Goal: Task Accomplishment & Management: Use online tool/utility

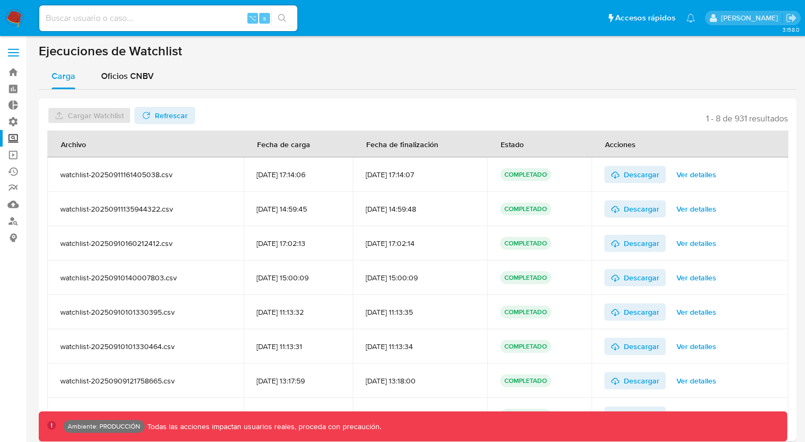
click at [16, 142] on label "Screening" at bounding box center [64, 138] width 128 height 17
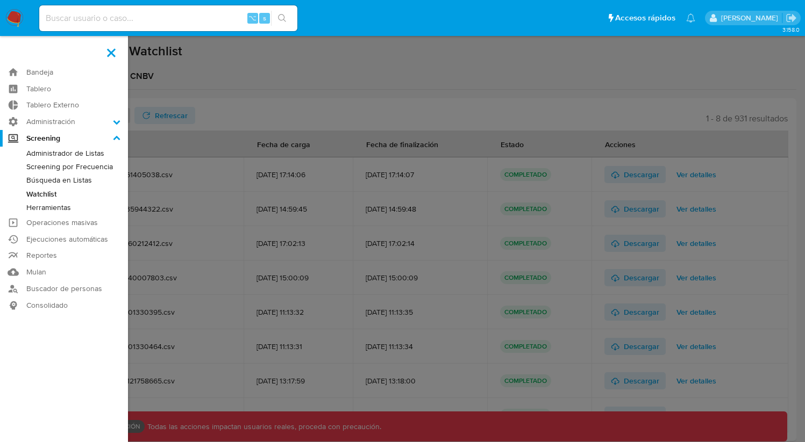
click at [0, 0] on input "Screening" at bounding box center [0, 0] width 0 height 0
click at [74, 182] on link "Búsqueda en Listas" at bounding box center [64, 180] width 128 height 13
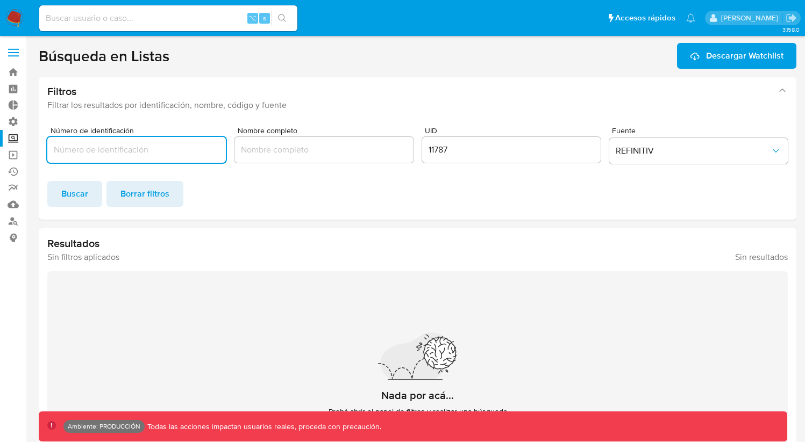
click at [446, 149] on input "11787" at bounding box center [511, 150] width 178 height 14
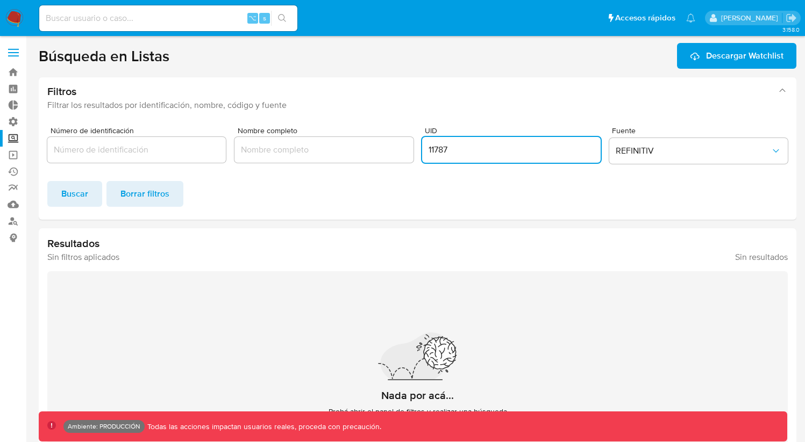
click at [446, 148] on input "11787" at bounding box center [511, 150] width 178 height 14
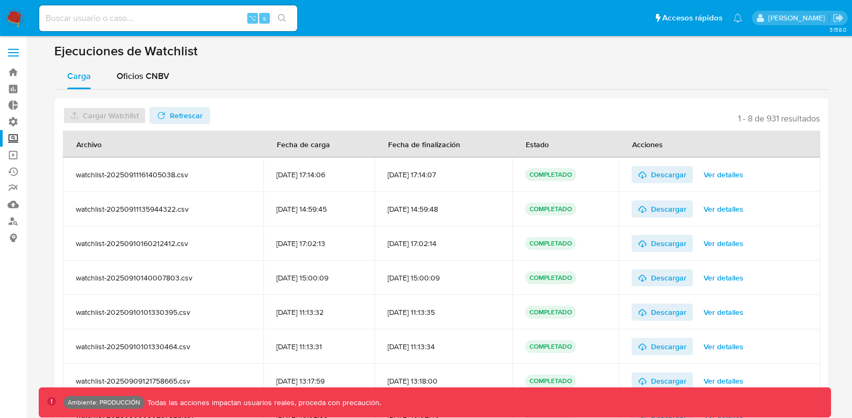
click at [4, 136] on label "Screening" at bounding box center [64, 138] width 128 height 17
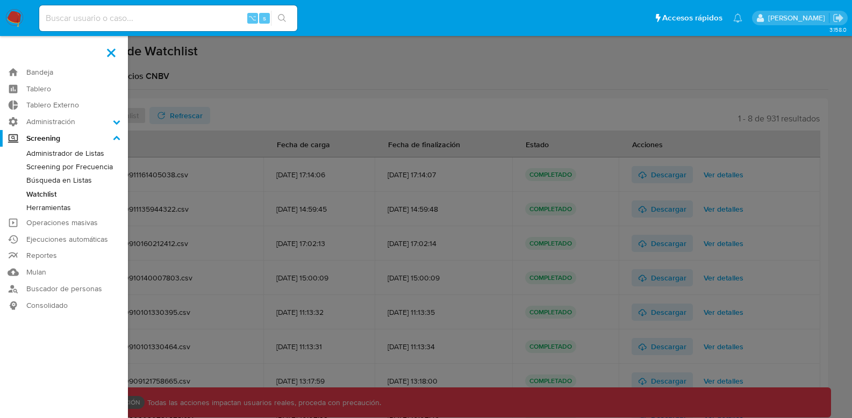
click at [0, 0] on input "Screening" at bounding box center [0, 0] width 0 height 0
click at [73, 181] on link "Búsqueda en Listas" at bounding box center [64, 180] width 128 height 13
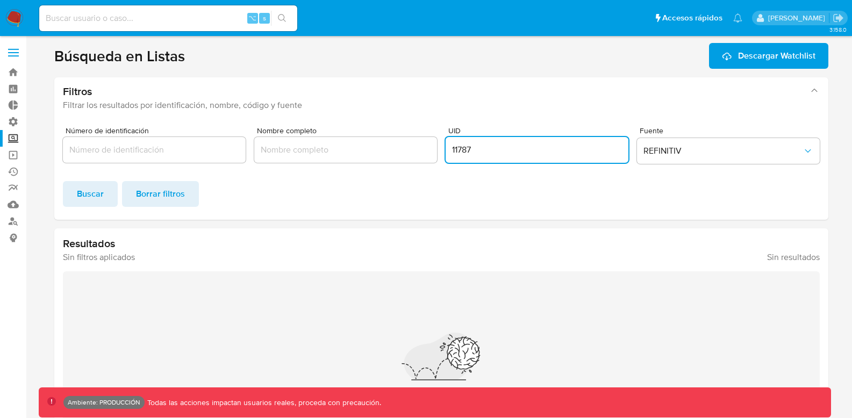
click at [457, 155] on input "11787" at bounding box center [537, 150] width 183 height 14
click at [457, 154] on input "11787" at bounding box center [537, 150] width 183 height 14
click at [459, 153] on input "11787" at bounding box center [537, 150] width 183 height 14
drag, startPoint x: 638, startPoint y: 131, endPoint x: 678, endPoint y: 147, distance: 43.4
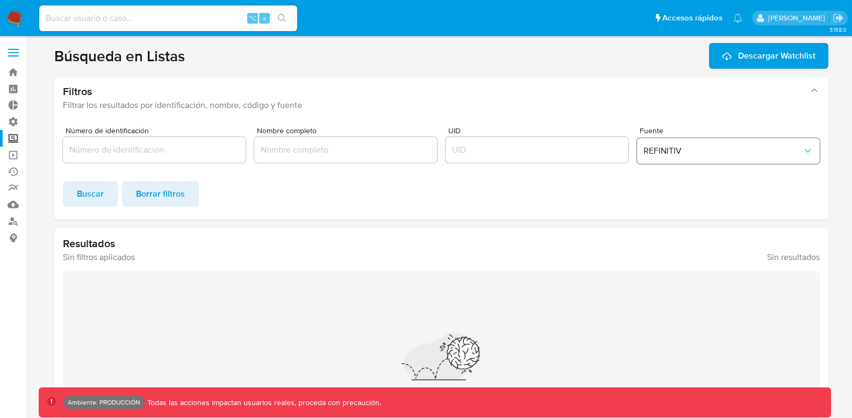
click at [673, 131] on div "Fuente REFINITIV" at bounding box center [728, 147] width 183 height 41
click at [690, 151] on span "REFINITIV" at bounding box center [722, 151] width 159 height 11
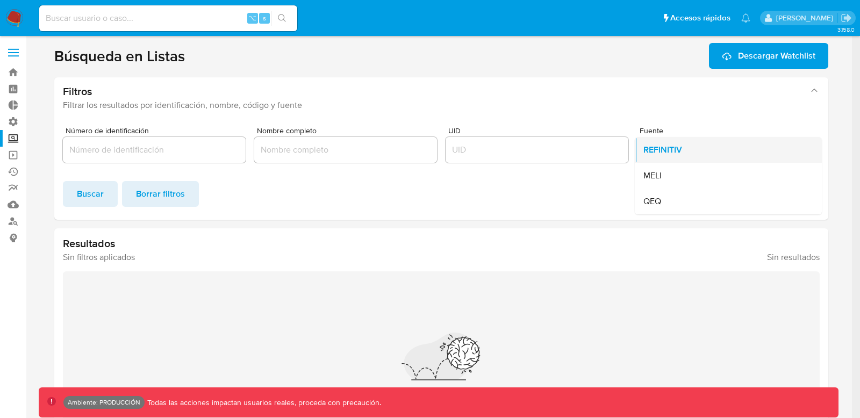
click at [667, 147] on span "REFINITIV" at bounding box center [662, 150] width 39 height 11
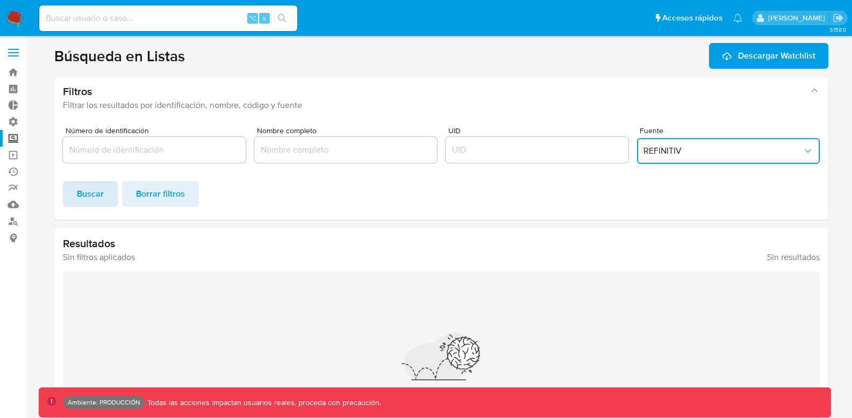
click at [96, 191] on span "Buscar" at bounding box center [90, 194] width 27 height 24
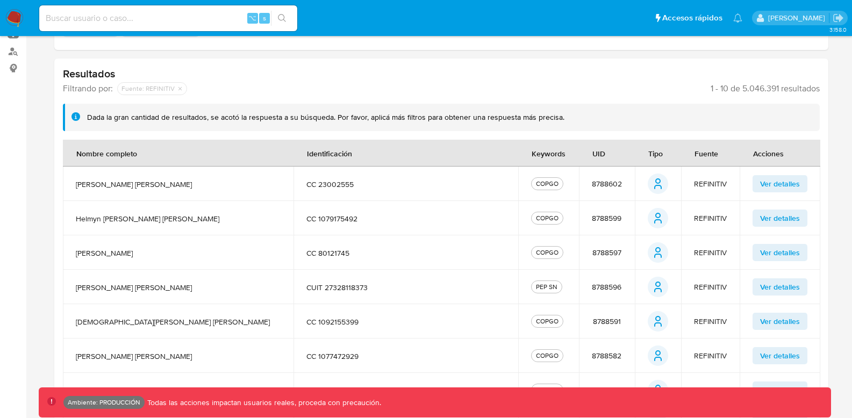
scroll to position [186, 0]
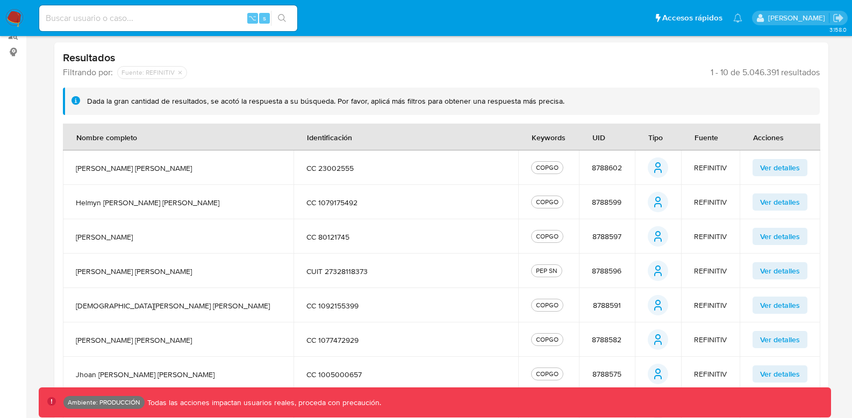
click at [779, 168] on span "Ver detalles" at bounding box center [780, 167] width 40 height 15
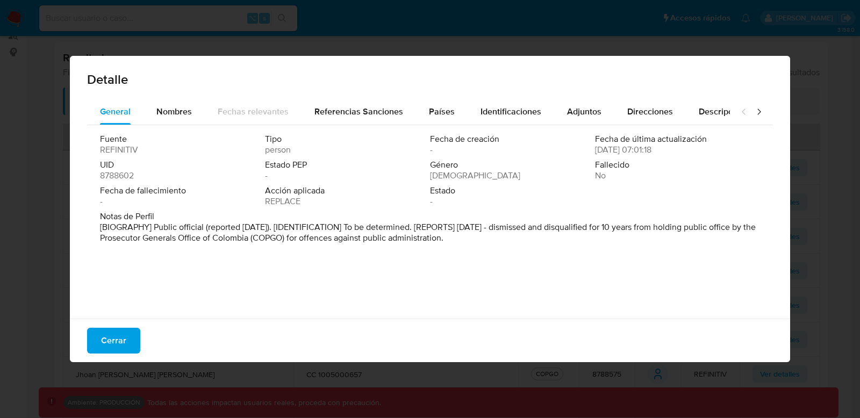
drag, startPoint x: 614, startPoint y: 149, endPoint x: 661, endPoint y: 173, distance: 52.2
click at [692, 147] on div "Fuente REFINITIV Tipo person Fecha de creación - Fecha de última actualización …" at bounding box center [430, 172] width 660 height 77
drag, startPoint x: 676, startPoint y: 152, endPoint x: 579, endPoint y: 148, distance: 96.3
click at [579, 149] on div "Fuente REFINITIV Tipo person Fecha de creación - Fecha de última actualización …" at bounding box center [430, 172] width 660 height 77
drag, startPoint x: 583, startPoint y: 147, endPoint x: 641, endPoint y: 149, distance: 58.6
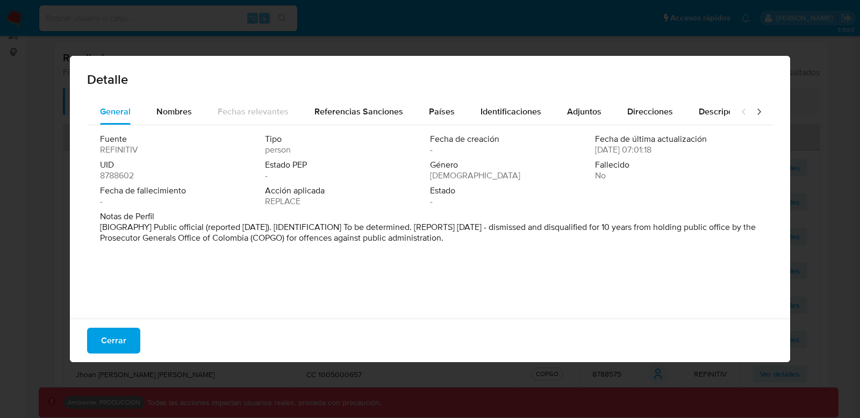
click at [641, 149] on div "Fuente REFINITIV Tipo person Fecha de creación - Fecha de última actualización …" at bounding box center [430, 172] width 660 height 77
click at [685, 152] on div "Fecha de última actualización [DATE] 07:01:18" at bounding box center [677, 145] width 165 height 22
drag, startPoint x: 642, startPoint y: 150, endPoint x: 614, endPoint y: 146, distance: 28.3
click at [596, 144] on div "Fecha de última actualización [DATE] 07:01:18" at bounding box center [677, 145] width 165 height 22
drag, startPoint x: 638, startPoint y: 148, endPoint x: 665, endPoint y: 146, distance: 27.0
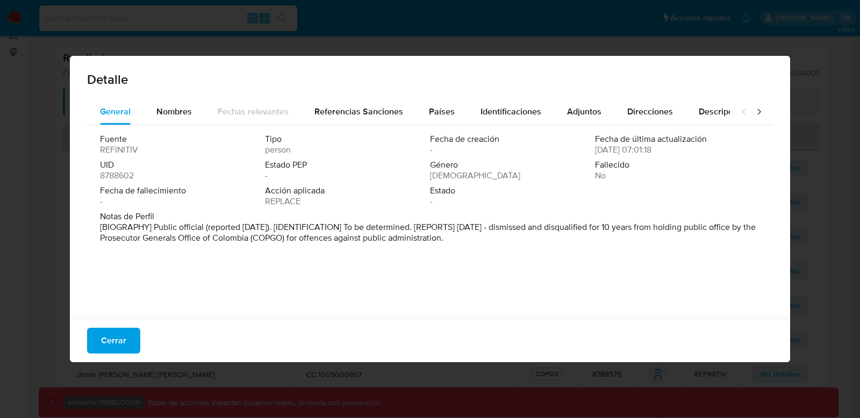
click at [651, 146] on span "[DATE] 07:01:18" at bounding box center [623, 150] width 56 height 11
click at [177, 116] on span "Nombres" at bounding box center [173, 111] width 35 height 12
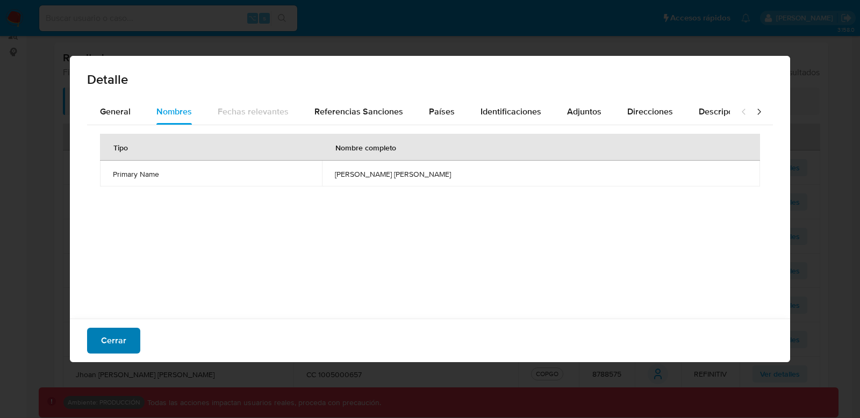
click at [118, 342] on span "Cerrar" at bounding box center [113, 341] width 25 height 24
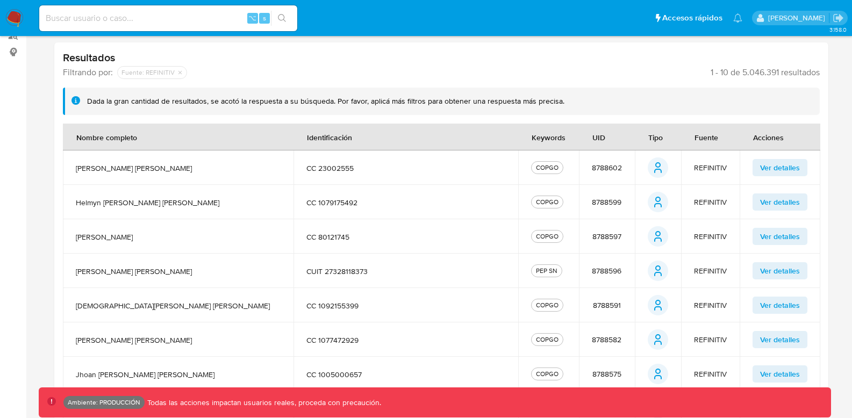
click at [777, 268] on span "Ver detalles" at bounding box center [780, 270] width 40 height 15
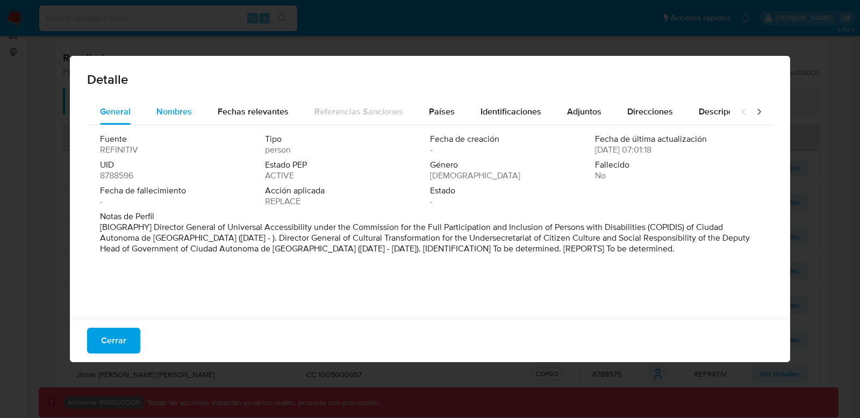
click at [192, 106] on button "Nombres" at bounding box center [174, 112] width 61 height 26
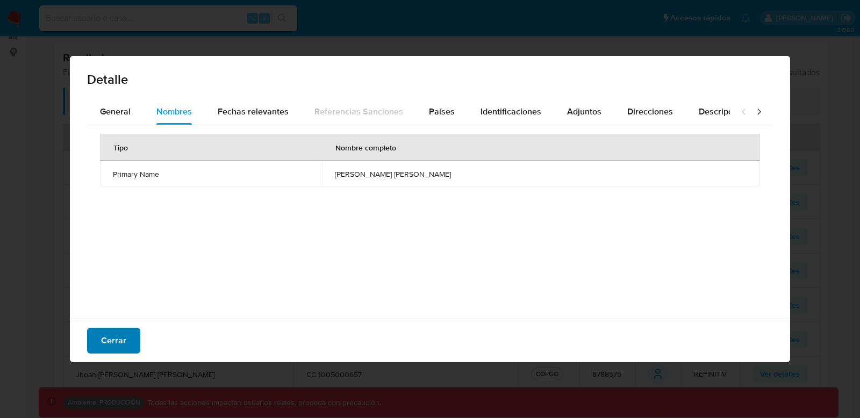
click at [121, 334] on span "Cerrar" at bounding box center [113, 341] width 25 height 24
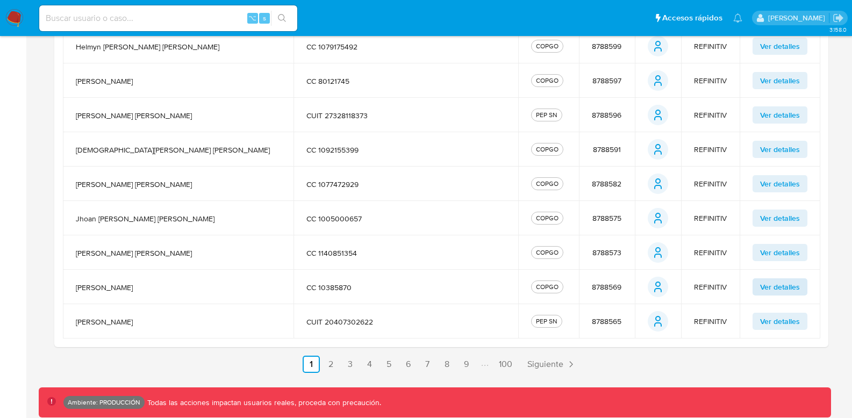
scroll to position [342, 0]
click at [779, 246] on span "Ver detalles" at bounding box center [780, 252] width 40 height 15
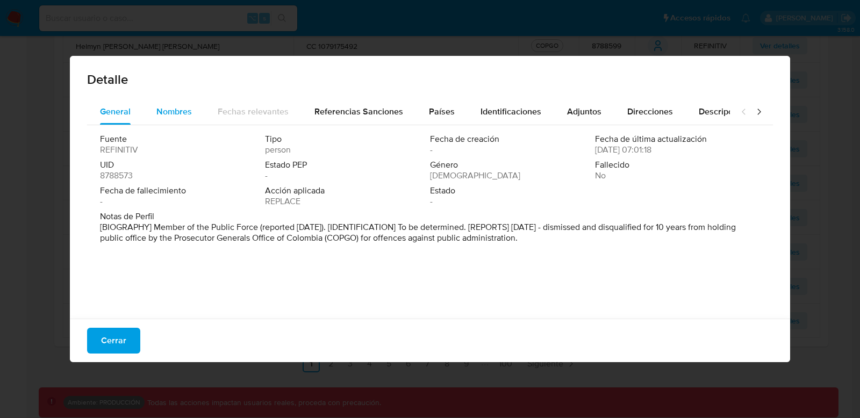
click at [170, 108] on span "Nombres" at bounding box center [173, 111] width 35 height 12
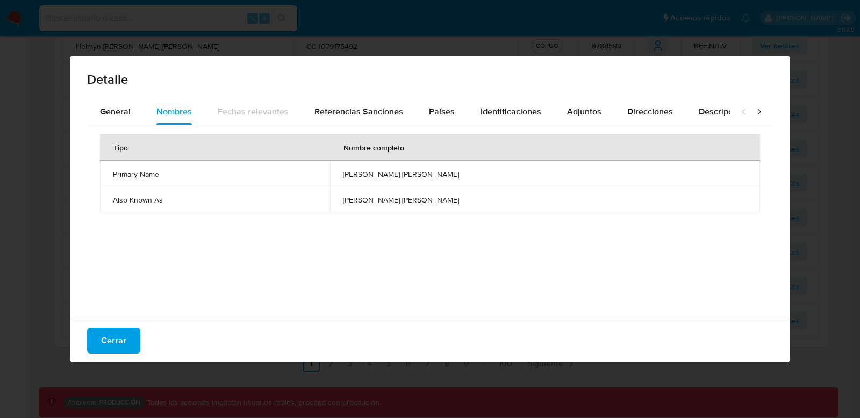
drag, startPoint x: 112, startPoint y: 173, endPoint x: 360, endPoint y: 205, distance: 249.3
click at [364, 204] on tbody "Primary Name [PERSON_NAME] [PERSON_NAME] Also Known As [PERSON_NAME] [PERSON_NA…" at bounding box center [430, 187] width 660 height 52
drag, startPoint x: 109, startPoint y: 343, endPoint x: 141, endPoint y: 342, distance: 32.3
click at [109, 343] on span "Cerrar" at bounding box center [113, 341] width 25 height 24
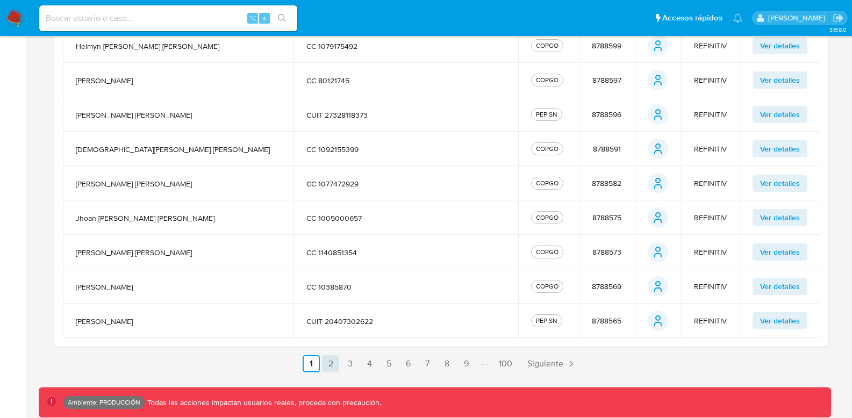
click at [328, 360] on link "2" at bounding box center [330, 363] width 17 height 17
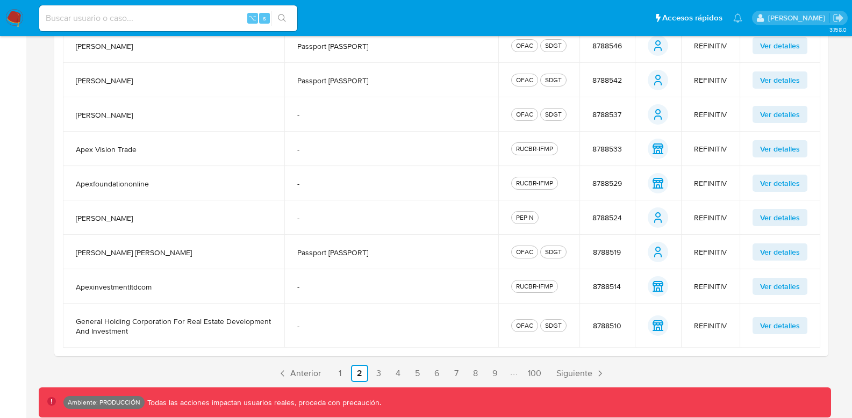
click at [775, 77] on span "Ver detalles" at bounding box center [780, 80] width 40 height 15
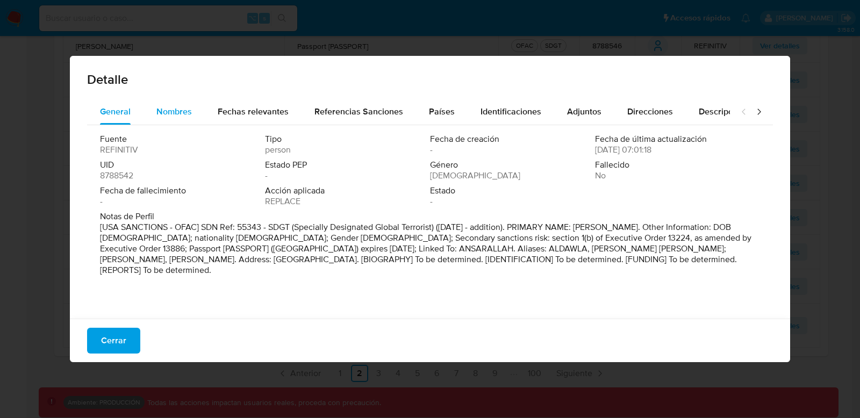
click at [174, 111] on span "Nombres" at bounding box center [173, 111] width 35 height 12
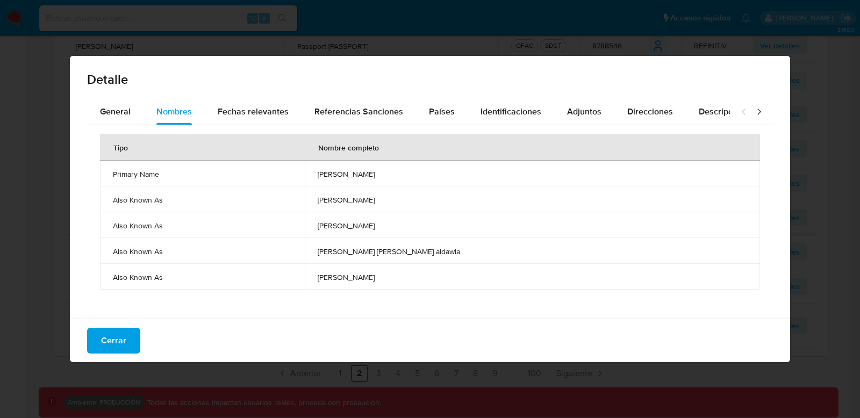
click at [116, 357] on div "Cerrar" at bounding box center [430, 341] width 720 height 44
click at [116, 342] on span "Cerrar" at bounding box center [113, 341] width 25 height 24
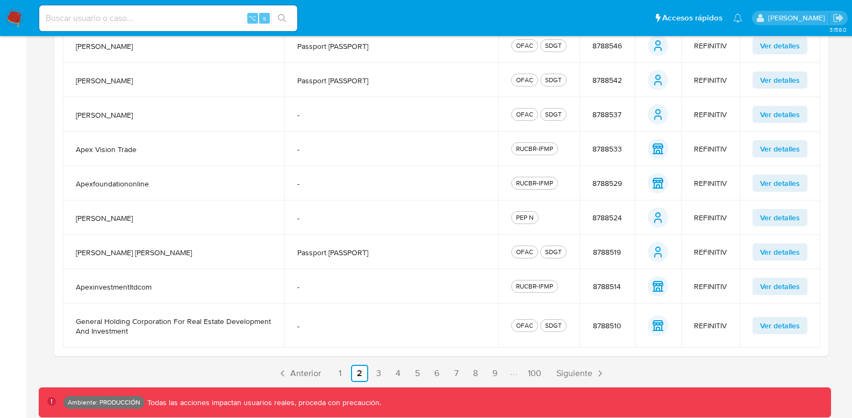
click at [770, 186] on span "Ver detalles" at bounding box center [780, 183] width 40 height 15
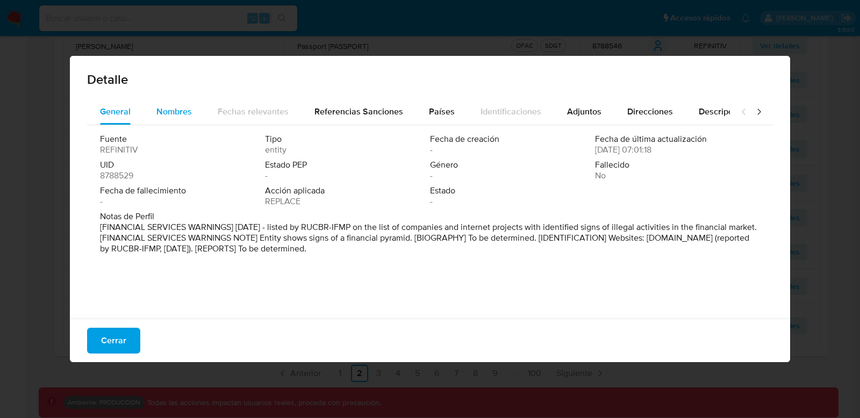
click at [186, 115] on span "Nombres" at bounding box center [173, 111] width 35 height 12
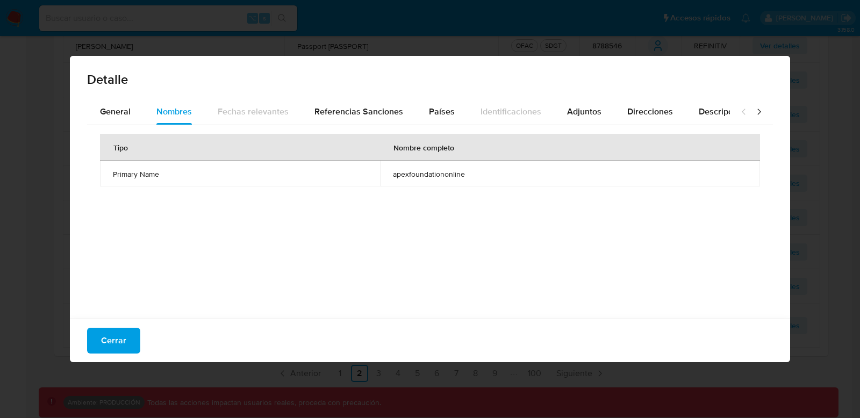
drag, startPoint x: 116, startPoint y: 338, endPoint x: 129, endPoint y: 339, distance: 13.5
click at [116, 338] on span "Cerrar" at bounding box center [113, 341] width 25 height 24
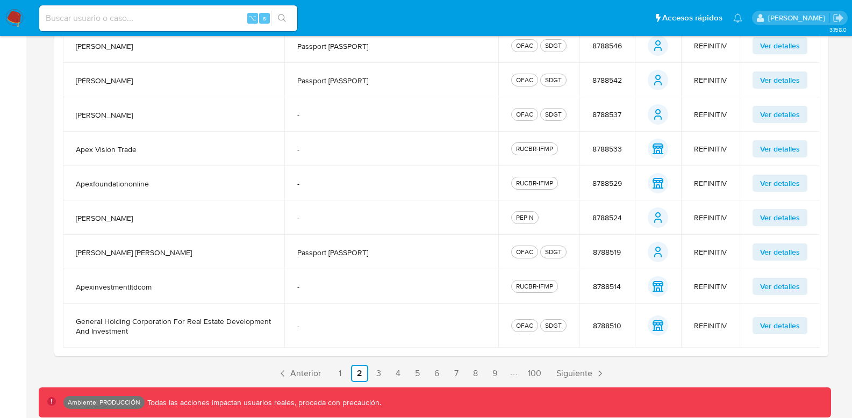
click at [769, 291] on span "Ver detalles" at bounding box center [780, 286] width 40 height 15
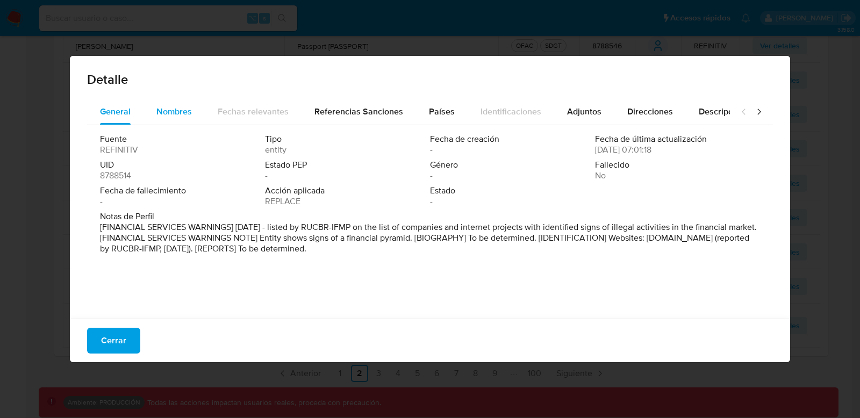
click at [173, 119] on div "Nombres" at bounding box center [173, 112] width 35 height 26
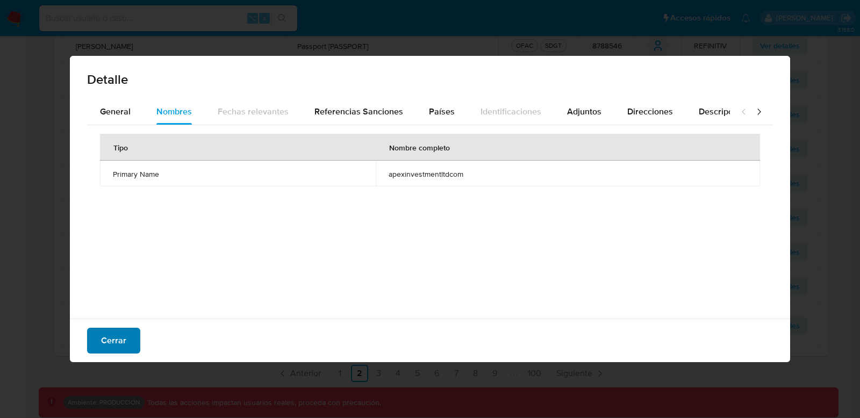
click at [107, 335] on span "Cerrar" at bounding box center [113, 341] width 25 height 24
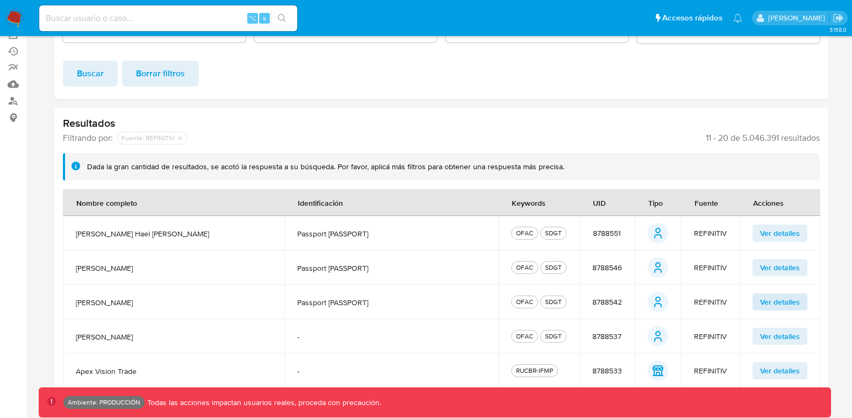
scroll to position [133, 0]
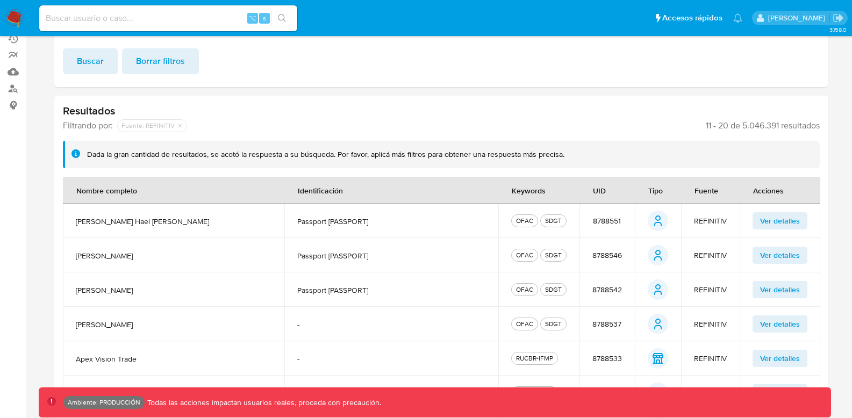
click at [779, 256] on span "Ver detalles" at bounding box center [780, 255] width 40 height 15
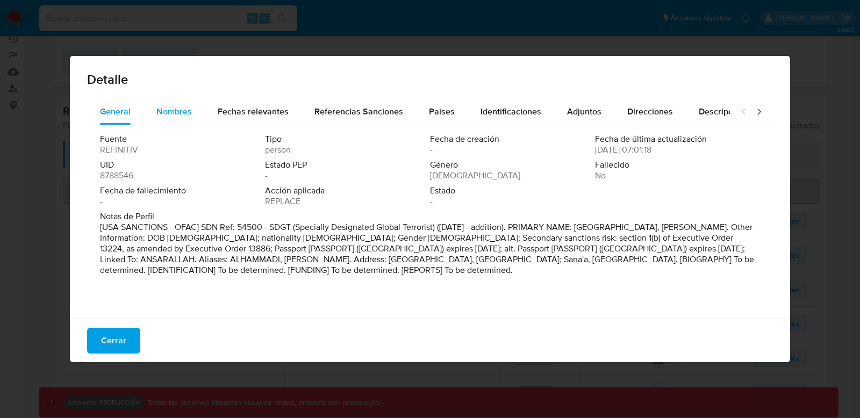
click at [192, 114] on button "Nombres" at bounding box center [174, 112] width 61 height 26
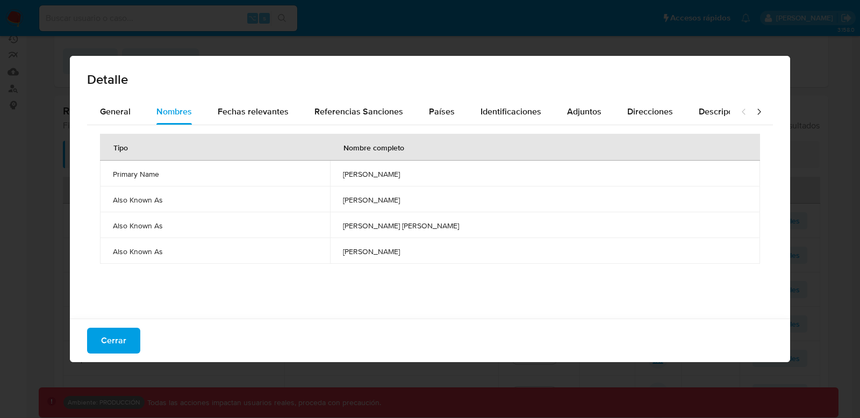
drag, startPoint x: 115, startPoint y: 199, endPoint x: 196, endPoint y: 207, distance: 81.6
click at [197, 207] on td "Also Known As" at bounding box center [215, 200] width 230 height 26
drag, startPoint x: 157, startPoint y: 172, endPoint x: 186, endPoint y: 171, distance: 28.5
click at [186, 171] on span "Primary Name" at bounding box center [215, 174] width 204 height 10
drag, startPoint x: 342, startPoint y: 174, endPoint x: 434, endPoint y: 173, distance: 91.9
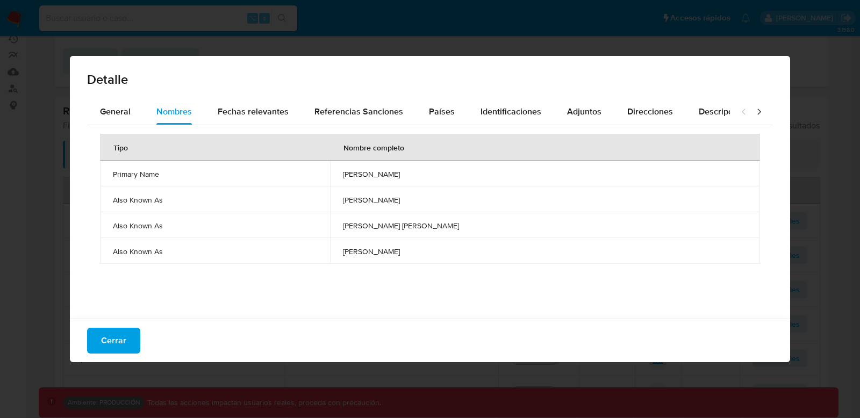
click at [434, 173] on td "[PERSON_NAME]" at bounding box center [545, 174] width 430 height 26
drag, startPoint x: 117, startPoint y: 203, endPoint x: 167, endPoint y: 202, distance: 49.5
click at [167, 202] on span "Also Known As" at bounding box center [215, 200] width 204 height 10
drag, startPoint x: 117, startPoint y: 179, endPoint x: 180, endPoint y: 171, distance: 62.8
click at [180, 171] on td "Primary Name" at bounding box center [215, 174] width 230 height 26
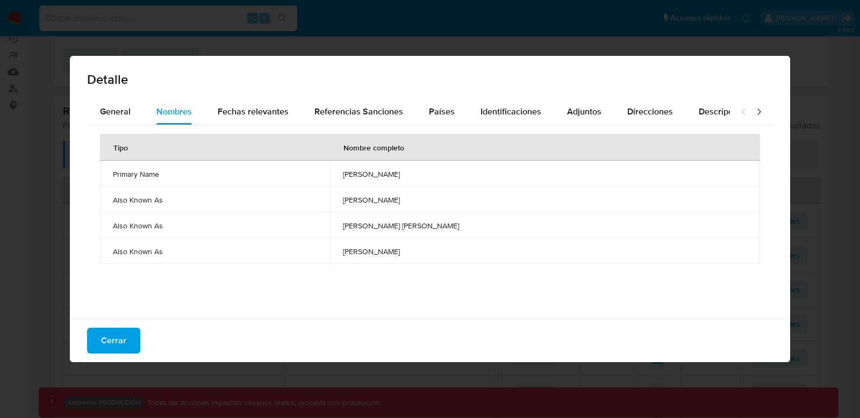
drag, startPoint x: 153, startPoint y: 173, endPoint x: 103, endPoint y: 177, distance: 50.7
click at [105, 176] on td "Primary Name" at bounding box center [215, 174] width 230 height 26
drag, startPoint x: 406, startPoint y: 169, endPoint x: 294, endPoint y: 190, distance: 114.4
click at [400, 170] on span "[PERSON_NAME]" at bounding box center [545, 174] width 404 height 10
drag, startPoint x: 108, startPoint y: 202, endPoint x: 171, endPoint y: 197, distance: 63.6
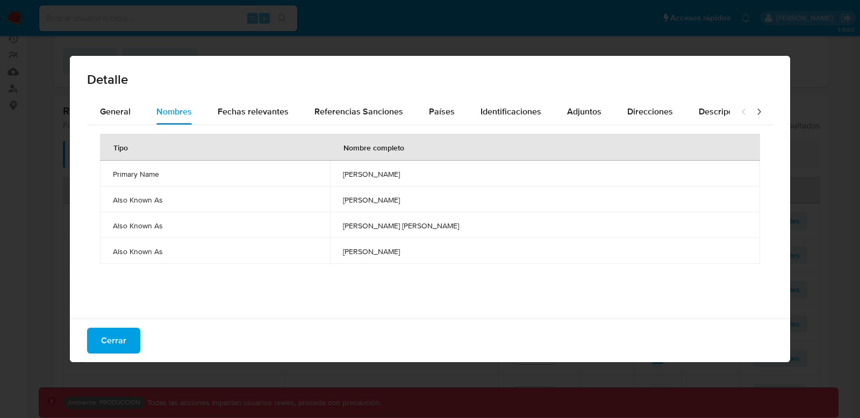
click at [171, 197] on td "Also Known As" at bounding box center [215, 200] width 230 height 26
drag, startPoint x: 119, startPoint y: 225, endPoint x: 180, endPoint y: 221, distance: 60.4
click at [180, 221] on span "Also Known As" at bounding box center [215, 226] width 204 height 10
click at [173, 247] on span "Also Known As" at bounding box center [215, 252] width 204 height 10
drag, startPoint x: 407, startPoint y: 234, endPoint x: 365, endPoint y: 228, distance: 42.9
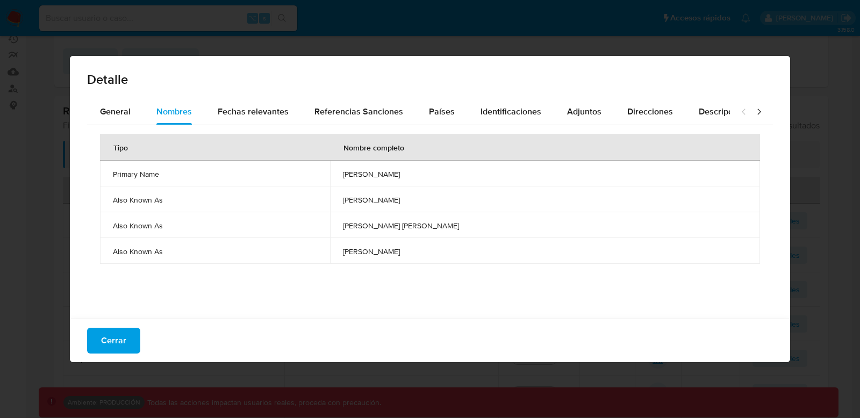
click at [365, 228] on span "[PERSON_NAME] [PERSON_NAME]" at bounding box center [545, 226] width 404 height 10
drag, startPoint x: 113, startPoint y: 252, endPoint x: 149, endPoint y: 250, distance: 36.6
click at [149, 249] on td "Also Known As" at bounding box center [215, 251] width 230 height 26
drag, startPoint x: 148, startPoint y: 256, endPoint x: 193, endPoint y: 256, distance: 44.6
click at [193, 255] on td "Also Known As" at bounding box center [215, 251] width 230 height 26
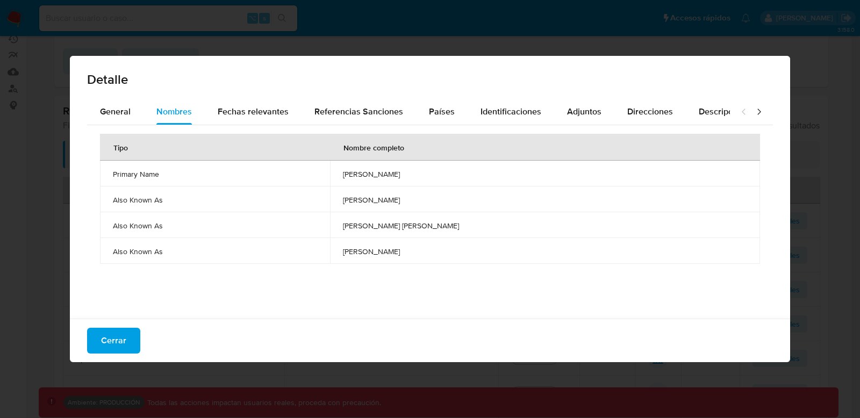
drag, startPoint x: 156, startPoint y: 278, endPoint x: 198, endPoint y: 277, distance: 41.4
click at [198, 277] on div "Tipo Nombre completo Primary Name [PERSON_NAME] Also Known As [PERSON_NAME] Als…" at bounding box center [430, 219] width 686 height 188
click at [118, 106] on span "General" at bounding box center [115, 111] width 31 height 12
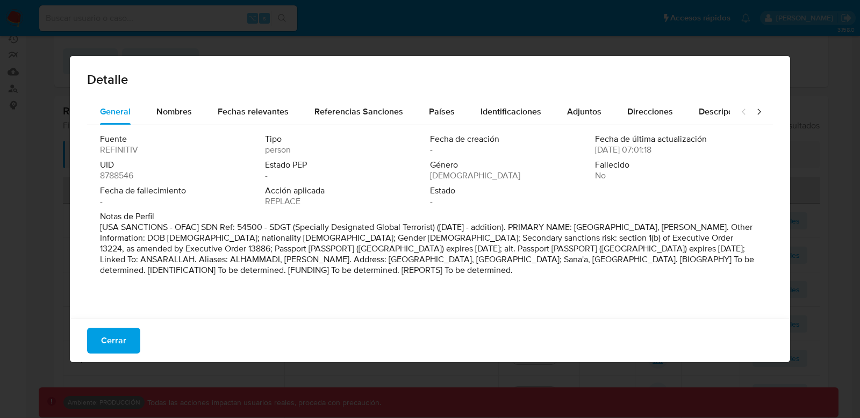
click at [113, 173] on span "8788546" at bounding box center [116, 175] width 33 height 11
drag, startPoint x: 114, startPoint y: 174, endPoint x: 134, endPoint y: 173, distance: 20.0
click at [135, 171] on div "UID 8788546" at bounding box center [182, 171] width 165 height 22
drag, startPoint x: 121, startPoint y: 174, endPoint x: 134, endPoint y: 173, distance: 13.0
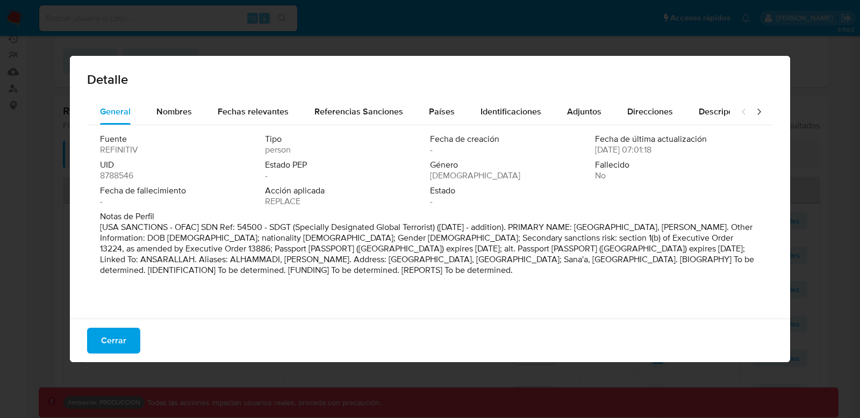
click at [134, 173] on div "UID 8788546" at bounding box center [182, 171] width 165 height 22
click at [185, 113] on span "Nombres" at bounding box center [173, 111] width 35 height 12
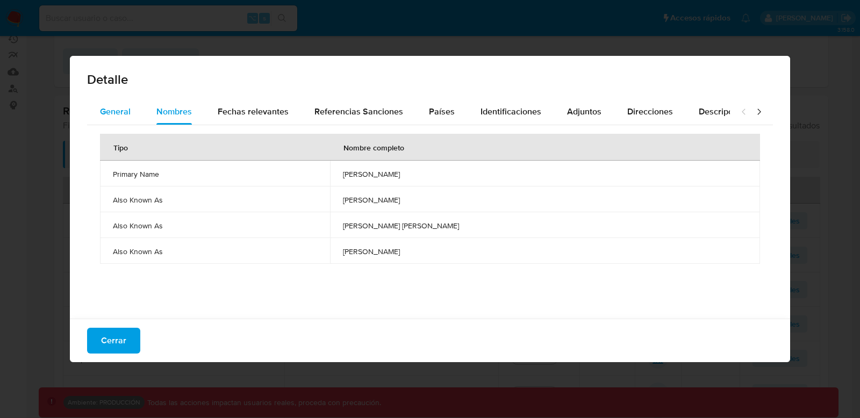
click at [104, 112] on span "General" at bounding box center [115, 111] width 31 height 12
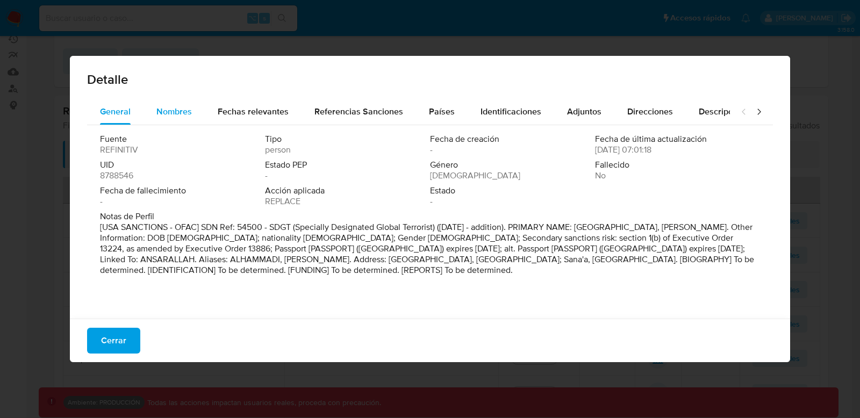
click at [180, 112] on span "Nombres" at bounding box center [173, 111] width 35 height 12
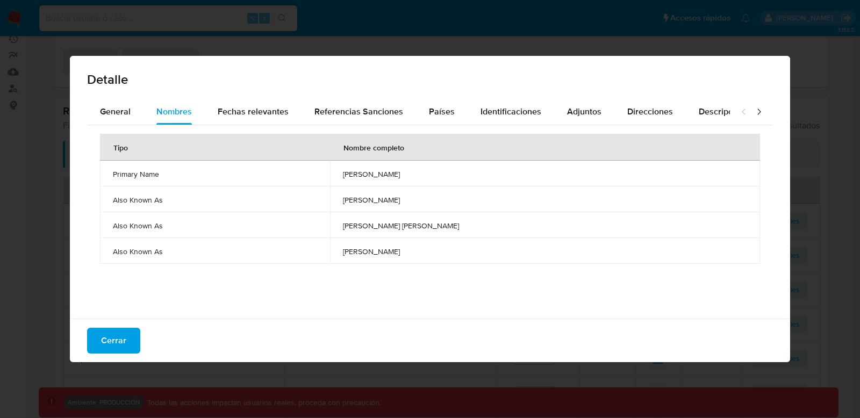
drag, startPoint x: 111, startPoint y: 177, endPoint x: 142, endPoint y: 175, distance: 31.8
click at [142, 175] on td "Primary Name" at bounding box center [215, 174] width 230 height 26
drag, startPoint x: 116, startPoint y: 176, endPoint x: 169, endPoint y: 175, distance: 52.7
click at [168, 175] on span "Primary Name" at bounding box center [215, 174] width 204 height 10
click at [167, 177] on span "Primary Name" at bounding box center [215, 174] width 204 height 10
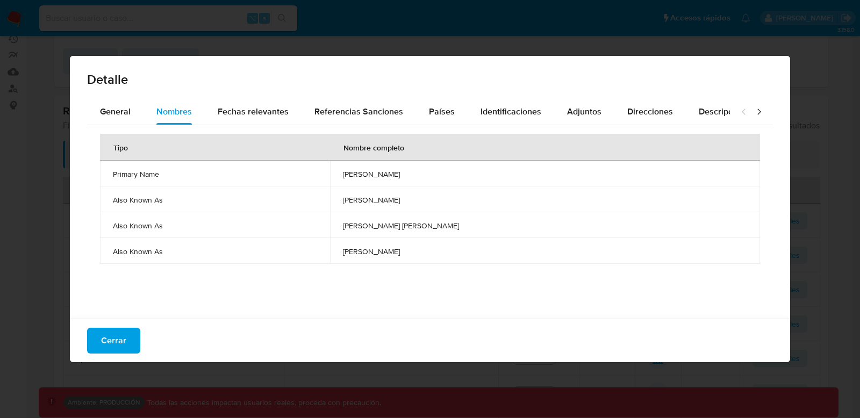
drag, startPoint x: 102, startPoint y: 176, endPoint x: 136, endPoint y: 177, distance: 33.9
click at [136, 177] on td "Primary Name" at bounding box center [215, 174] width 230 height 26
drag, startPoint x: 125, startPoint y: 178, endPoint x: 173, endPoint y: 178, distance: 48.4
click at [173, 178] on span "Primary Name" at bounding box center [215, 174] width 204 height 10
drag, startPoint x: 140, startPoint y: 200, endPoint x: 205, endPoint y: 201, distance: 65.6
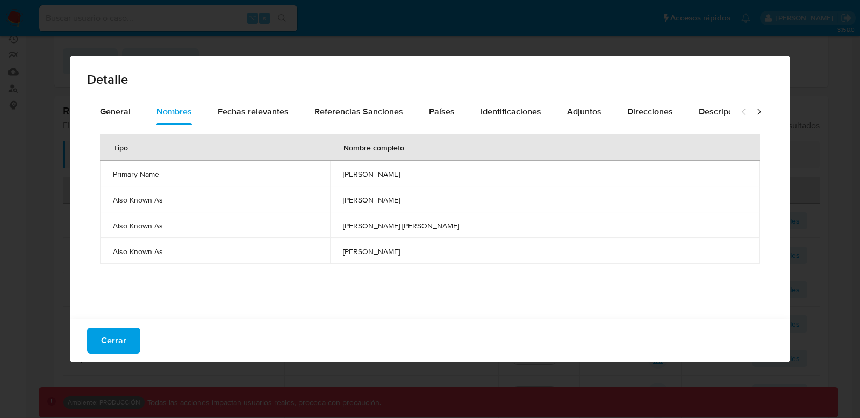
click at [205, 201] on span "Also Known As" at bounding box center [215, 200] width 204 height 10
click at [119, 346] on span "Cerrar" at bounding box center [113, 341] width 25 height 24
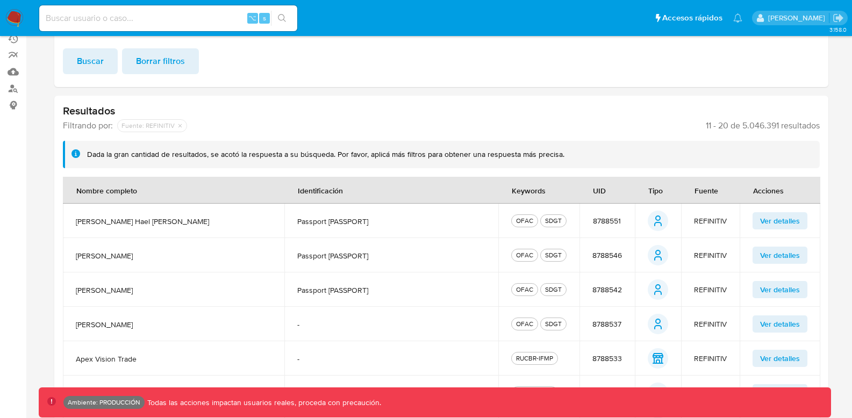
click at [785, 221] on span "Ver detalles" at bounding box center [780, 220] width 40 height 15
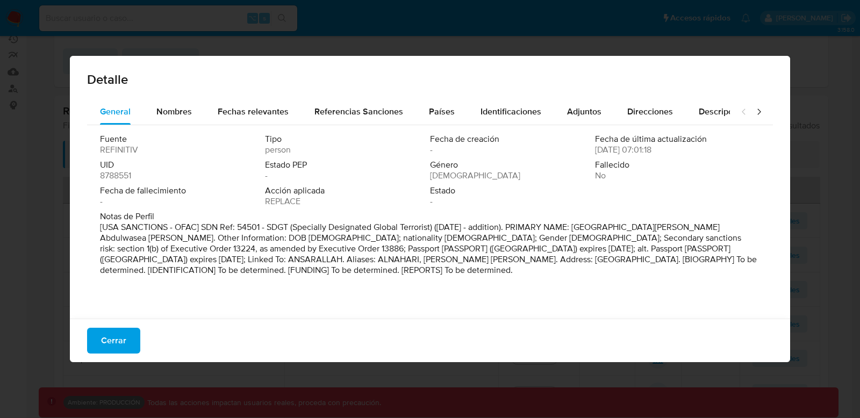
drag, startPoint x: 119, startPoint y: 175, endPoint x: 139, endPoint y: 173, distance: 19.4
click at [139, 173] on div "UID 8788551" at bounding box center [182, 171] width 165 height 22
click at [177, 112] on span "Nombres" at bounding box center [173, 111] width 35 height 12
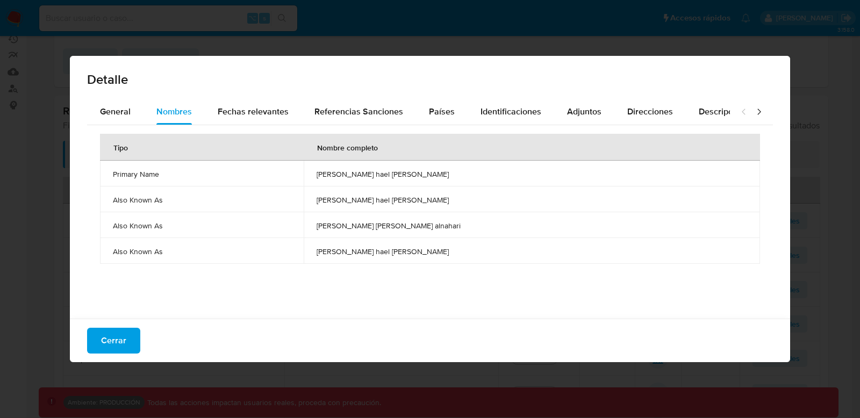
drag, startPoint x: 107, startPoint y: 173, endPoint x: 225, endPoint y: 276, distance: 156.6
click at [225, 276] on div "Tipo Nombre completo Primary Name [PERSON_NAME] hael [PERSON_NAME] Also Known A…" at bounding box center [430, 219] width 686 height 188
click at [180, 239] on td "Also Known As" at bounding box center [202, 251] width 204 height 26
drag, startPoint x: 113, startPoint y: 174, endPoint x: 157, endPoint y: 215, distance: 60.5
click at [157, 179] on td "Primary Name" at bounding box center [202, 174] width 204 height 26
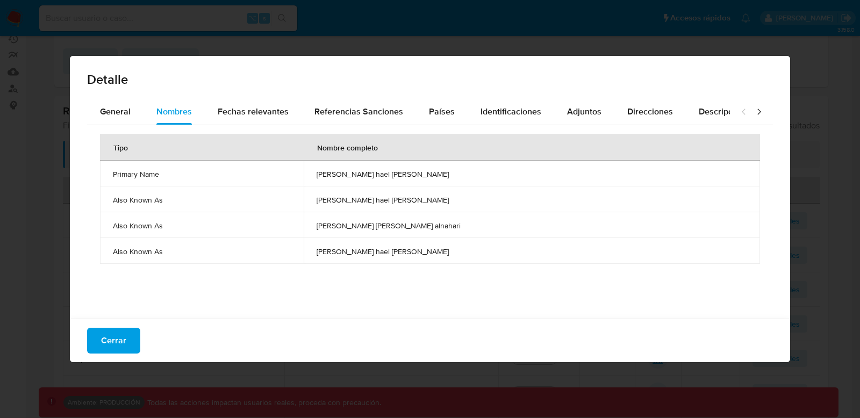
drag, startPoint x: 109, startPoint y: 177, endPoint x: 169, endPoint y: 176, distance: 60.8
click at [169, 176] on td "Primary Name" at bounding box center [202, 174] width 204 height 26
click at [113, 335] on span "Cerrar" at bounding box center [113, 341] width 25 height 24
